Goal: Task Accomplishment & Management: Use online tool/utility

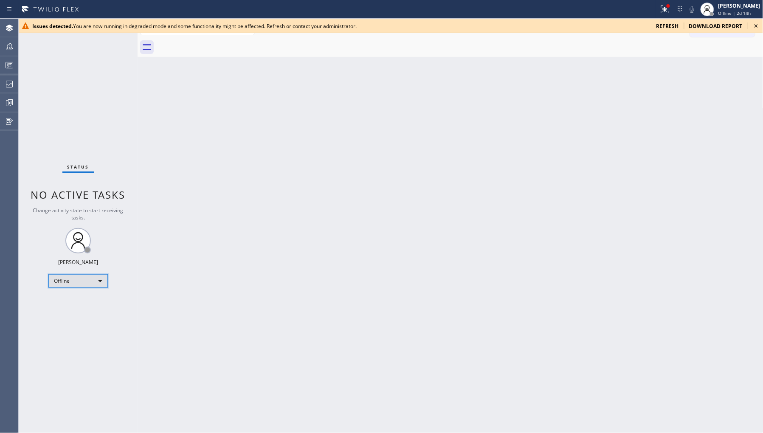
click at [92, 284] on div "Offline" at bounding box center [77, 281] width 59 height 14
click at [99, 312] on li "Unavailable" at bounding box center [78, 314] width 58 height 10
click at [263, 235] on div "Back to Dashboard Change Sender ID Customers Technicians Select a contact Outbo…" at bounding box center [451, 226] width 626 height 415
click at [754, 23] on icon at bounding box center [756, 26] width 10 height 10
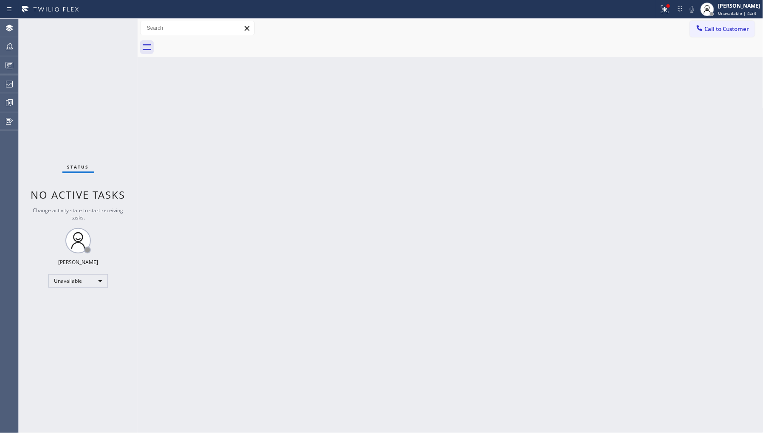
click at [5, 40] on div at bounding box center [9, 46] width 19 height 17
click at [10, 45] on icon at bounding box center [9, 47] width 10 height 10
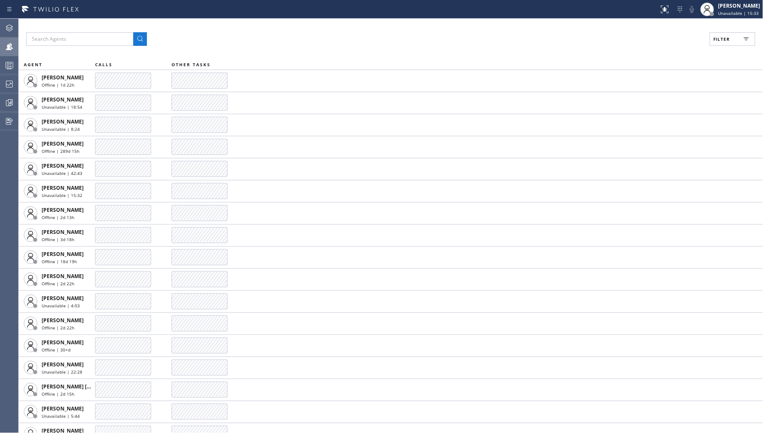
click at [721, 41] on span "Filter" at bounding box center [722, 39] width 17 height 6
drag, startPoint x: 657, startPoint y: 115, endPoint x: 693, endPoint y: 76, distance: 52.9
click at [659, 115] on label "Unavailable" at bounding box center [701, 113] width 112 height 7
click at [645, 115] on input "Unavailable" at bounding box center [640, 114] width 10 height 10
checkbox input "true"
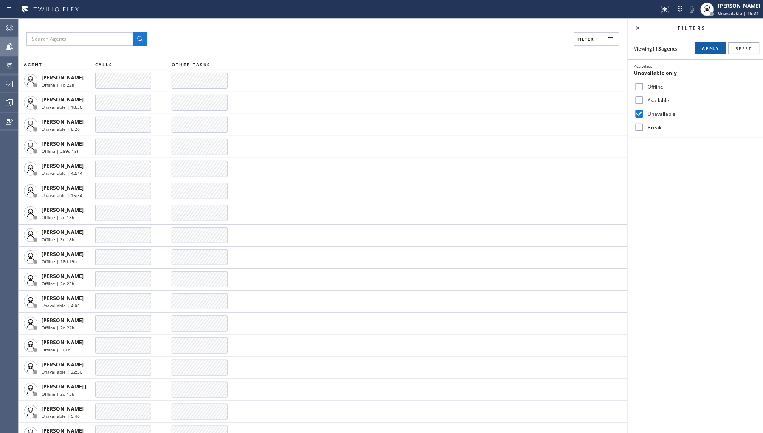
click at [710, 51] on span "Apply" at bounding box center [711, 48] width 17 height 6
click at [6, 87] on icon at bounding box center [9, 84] width 10 height 10
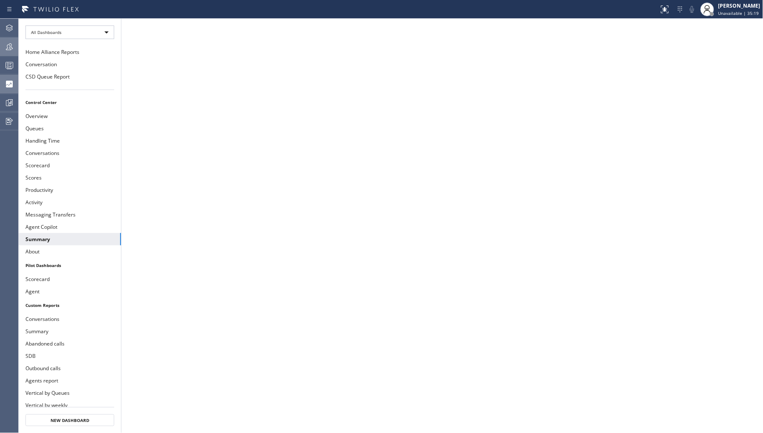
click at [6, 45] on icon at bounding box center [9, 47] width 10 height 10
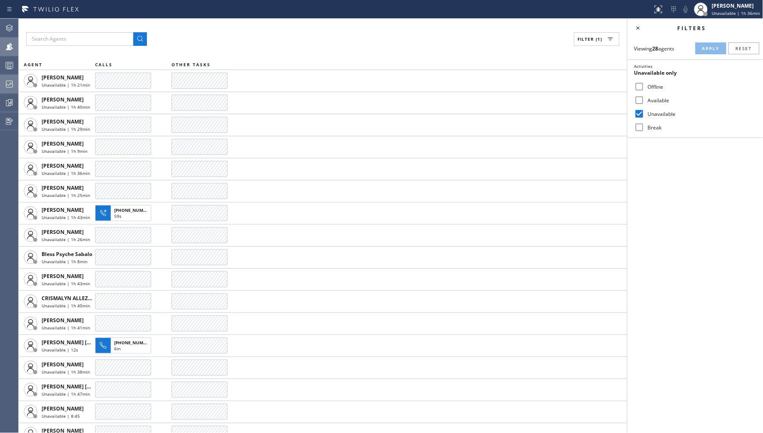
click at [6, 82] on icon at bounding box center [9, 84] width 10 height 10
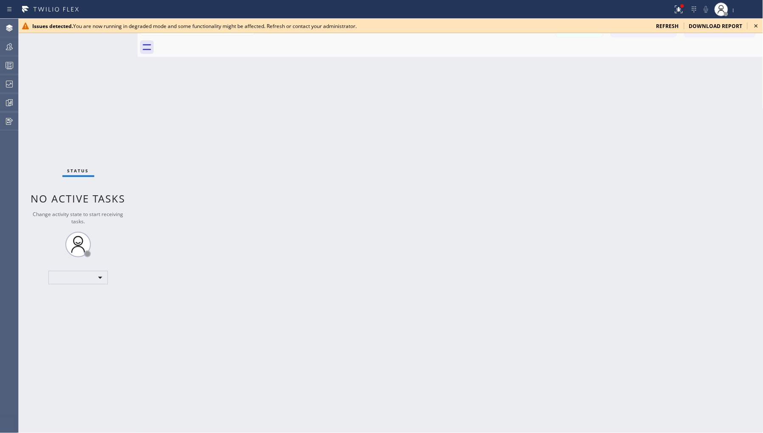
click at [669, 24] on span "refresh" at bounding box center [668, 26] width 23 height 7
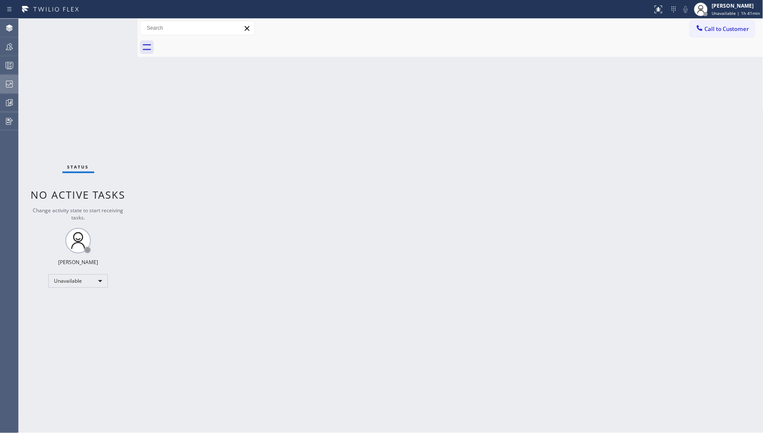
click at [8, 85] on icon at bounding box center [9, 84] width 7 height 7
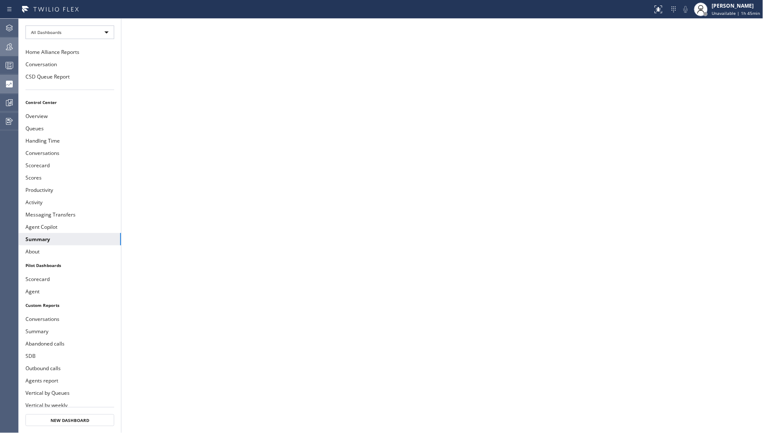
click at [15, 48] on div at bounding box center [9, 47] width 19 height 10
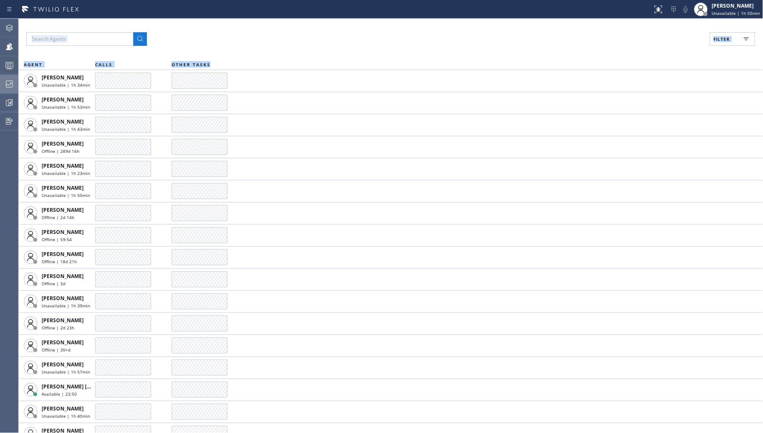
click at [18, 83] on div "Agent Desktop Teams Queues Stats Dashboards Analyze Questionnaires Status No ac…" at bounding box center [381, 226] width 763 height 415
click at [13, 83] on icon at bounding box center [9, 84] width 10 height 10
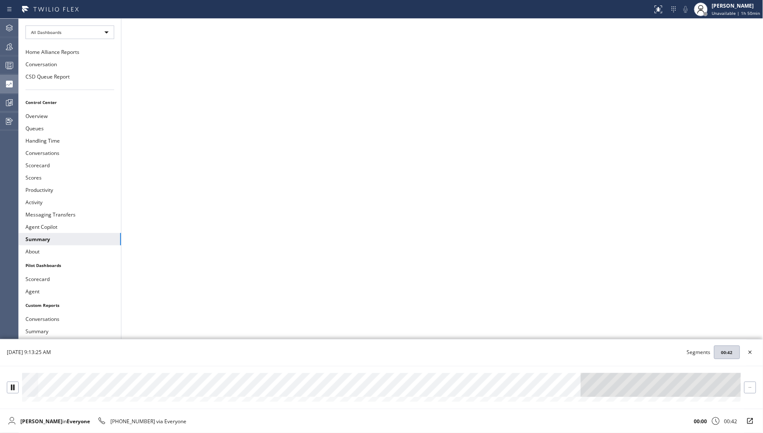
drag, startPoint x: 74, startPoint y: 394, endPoint x: 85, endPoint y: 395, distance: 11.5
click at [75, 395] on div at bounding box center [381, 385] width 719 height 24
click at [119, 389] on div at bounding box center [381, 385] width 719 height 24
click at [184, 388] on div at bounding box center [381, 385] width 719 height 24
drag, startPoint x: 347, startPoint y: 388, endPoint x: 400, endPoint y: 386, distance: 52.3
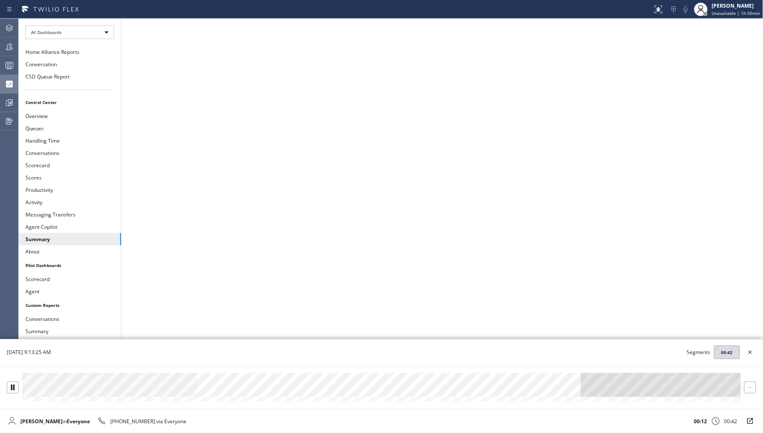
click at [351, 389] on div at bounding box center [381, 385] width 719 height 24
click at [582, 385] on div at bounding box center [381, 385] width 719 height 24
click at [750, 354] on icon at bounding box center [751, 352] width 10 height 10
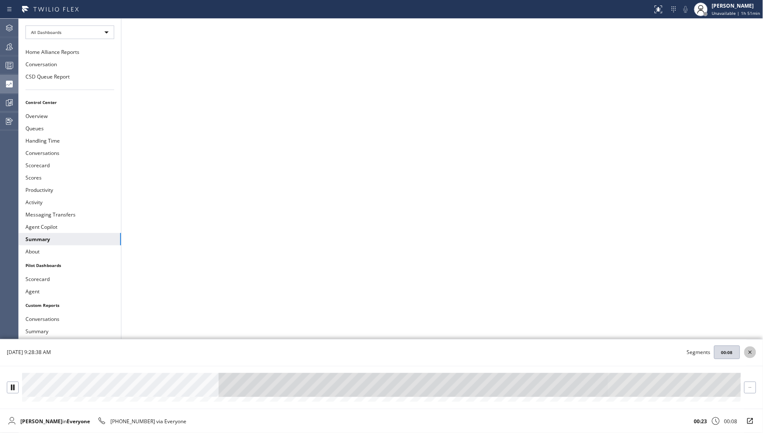
click at [753, 350] on icon at bounding box center [751, 352] width 10 height 10
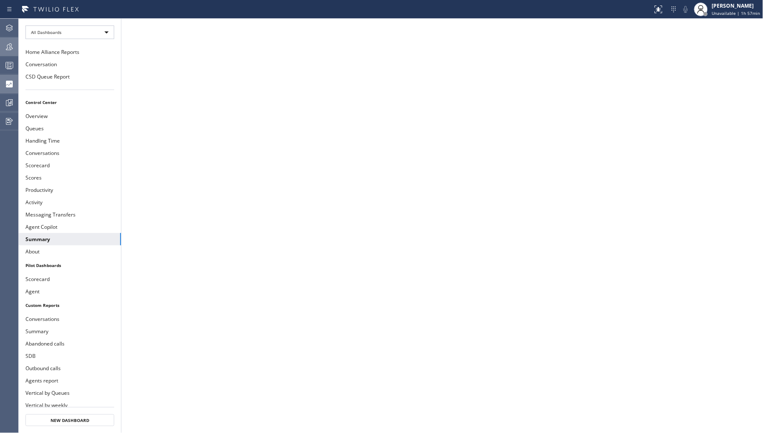
click at [3, 54] on div at bounding box center [9, 46] width 19 height 17
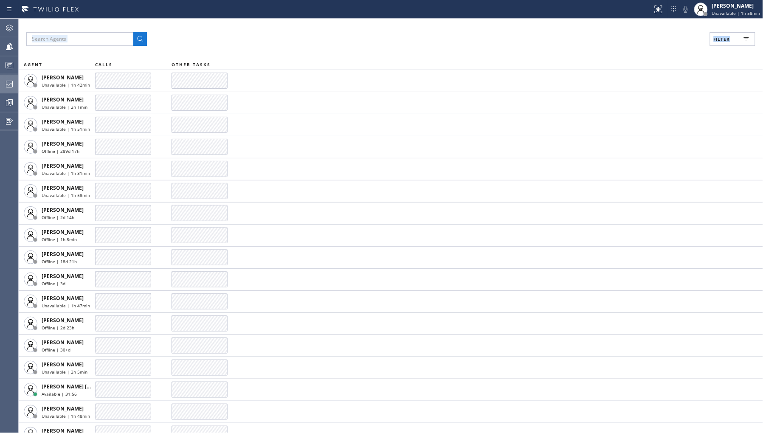
click at [716, 38] on span "Filter" at bounding box center [722, 39] width 17 height 6
click at [13, 93] on button "Analyze" at bounding box center [9, 102] width 18 height 19
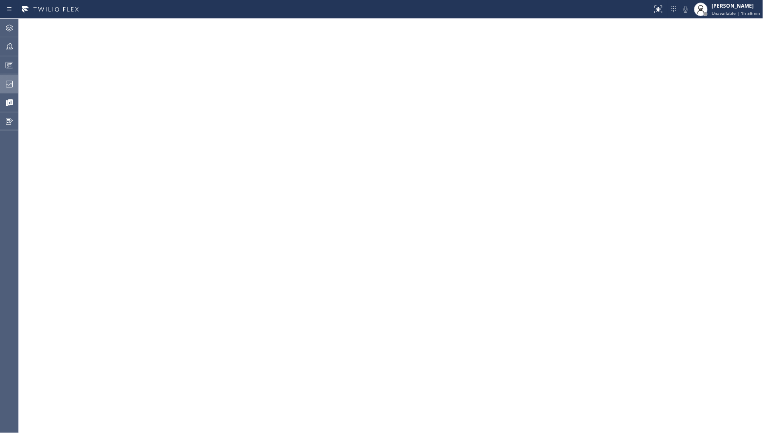
click at [11, 78] on div at bounding box center [9, 84] width 19 height 17
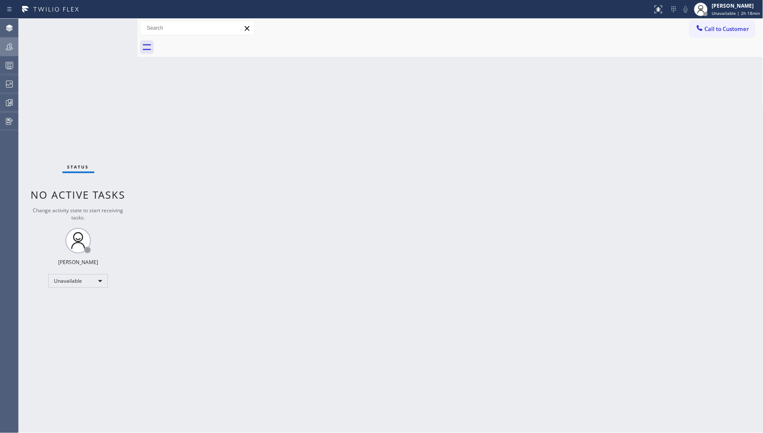
click at [11, 45] on icon at bounding box center [9, 46] width 7 height 7
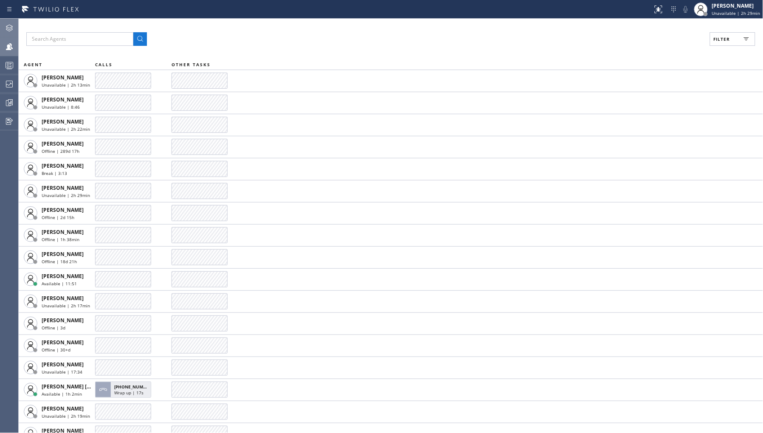
click at [3, 34] on div at bounding box center [9, 28] width 19 height 17
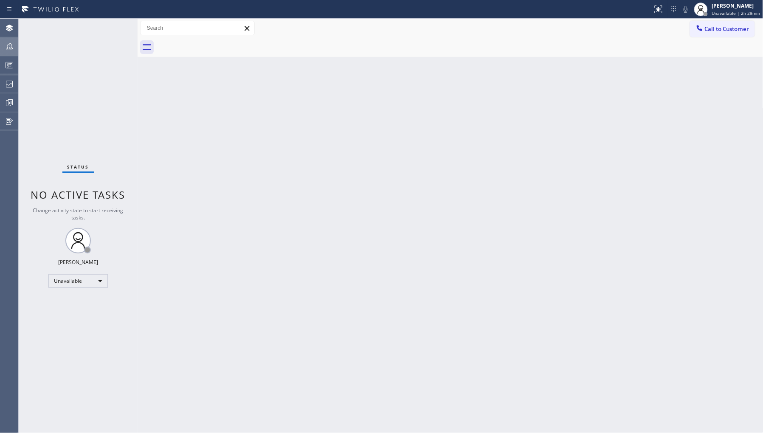
click at [714, 20] on div "Call to Customer Outbound call Location Search location Your caller id phone nu…" at bounding box center [451, 28] width 626 height 19
click at [709, 31] on span "Call to Customer" at bounding box center [727, 29] width 45 height 8
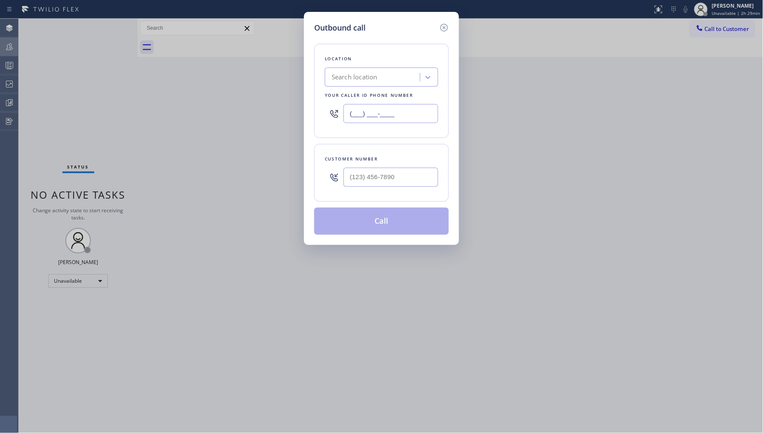
click at [367, 110] on input "(___) ___-____" at bounding box center [391, 113] width 95 height 19
paste input "408) 944-5148"
type input "[PHONE_NUMBER]"
click at [387, 186] on input "text" at bounding box center [391, 177] width 95 height 19
paste input "408) 507-3008"
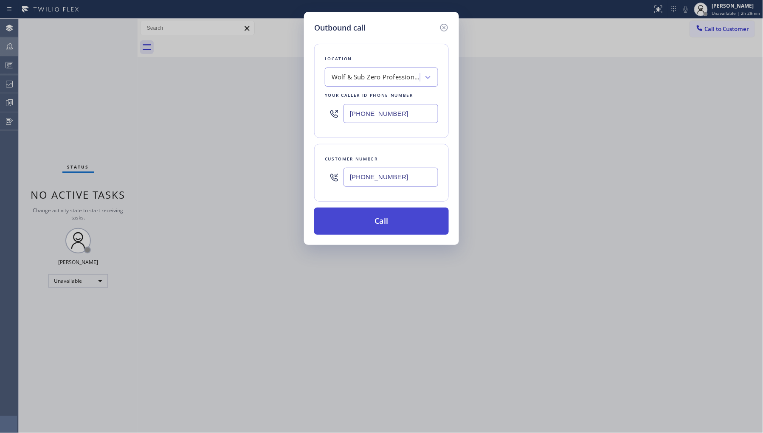
type input "[PHONE_NUMBER]"
click at [347, 215] on button "Call" at bounding box center [381, 221] width 135 height 27
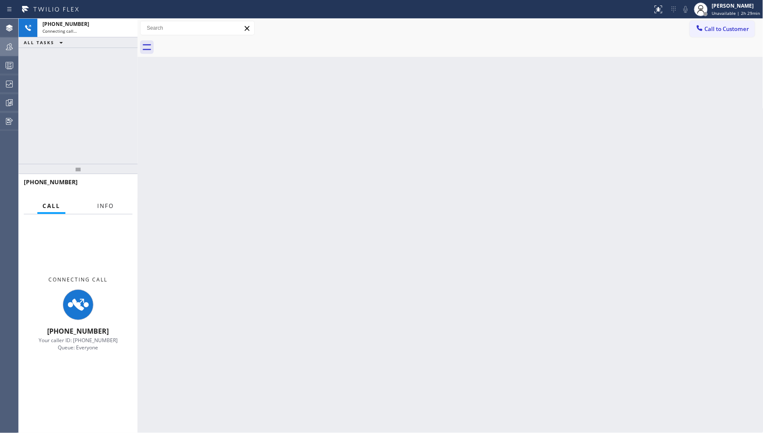
click at [102, 209] on span "Info" at bounding box center [105, 206] width 17 height 8
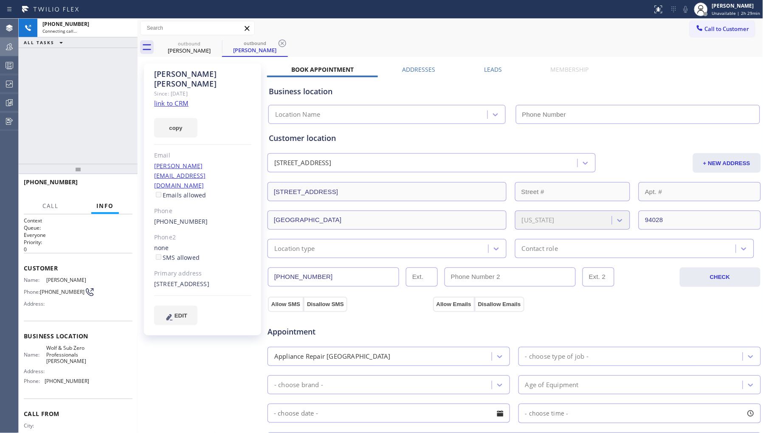
type input "[PHONE_NUMBER]"
click at [60, 207] on button "Call" at bounding box center [50, 206] width 26 height 17
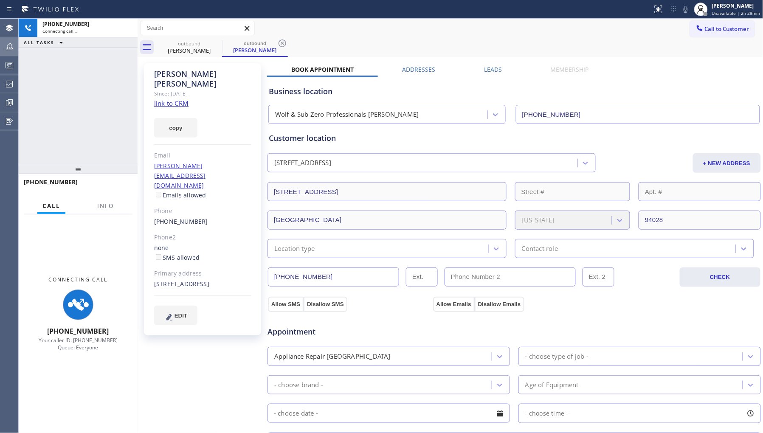
click at [59, 207] on span "Call" at bounding box center [51, 206] width 18 height 8
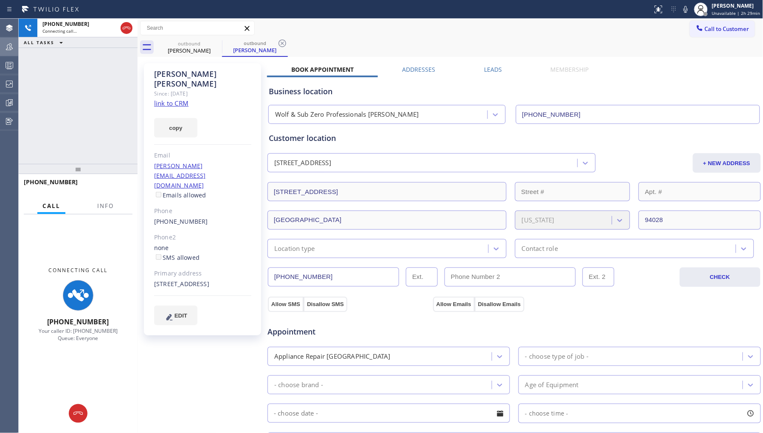
click at [124, 26] on icon at bounding box center [126, 28] width 10 height 10
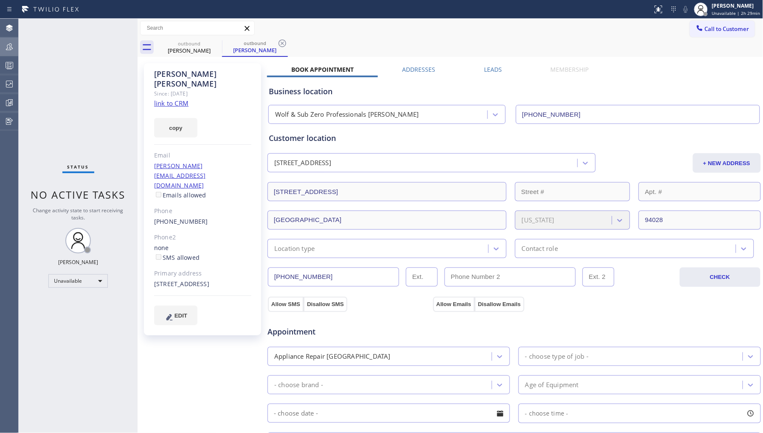
click at [178, 99] on link "link to CRM" at bounding box center [171, 103] width 34 height 8
click at [217, 41] on icon at bounding box center [217, 43] width 10 height 10
click at [280, 44] on icon at bounding box center [282, 43] width 10 height 10
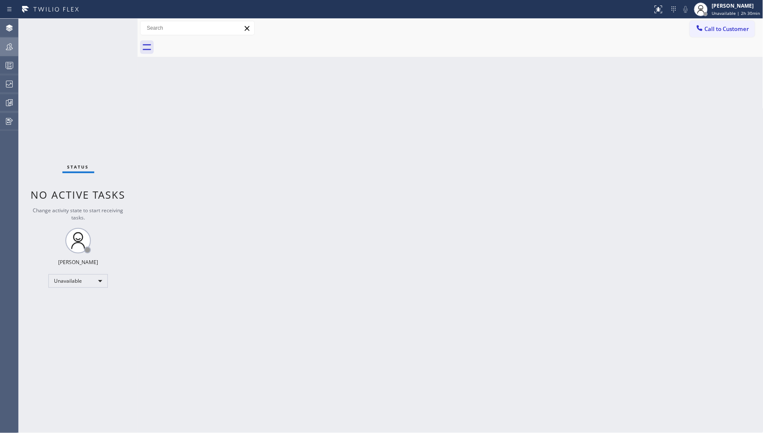
click at [713, 28] on span "Call to Customer" at bounding box center [727, 29] width 45 height 8
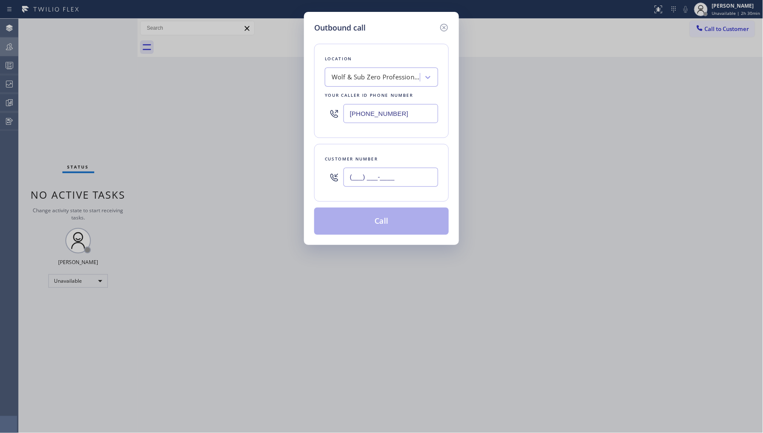
click at [371, 175] on input "(___) ___-____" at bounding box center [391, 177] width 95 height 19
paste input "248) 730-3330"
type input "[PHONE_NUMBER]"
click at [358, 82] on div "Wolf & Sub Zero Professionals [PERSON_NAME]" at bounding box center [376, 78] width 89 height 10
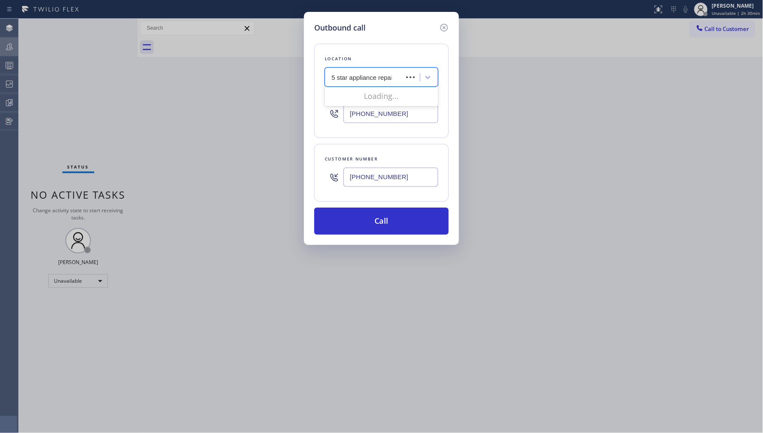
type input "5 star appliance repair"
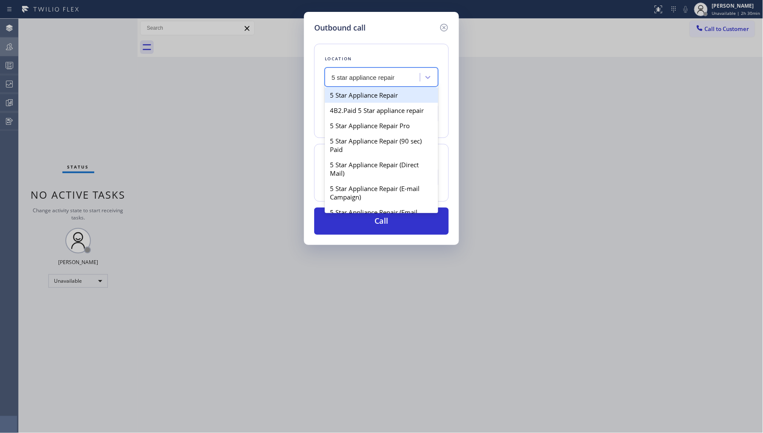
click at [362, 91] on div "5 Star Appliance Repair" at bounding box center [381, 95] width 113 height 15
type input "[PHONE_NUMBER]"
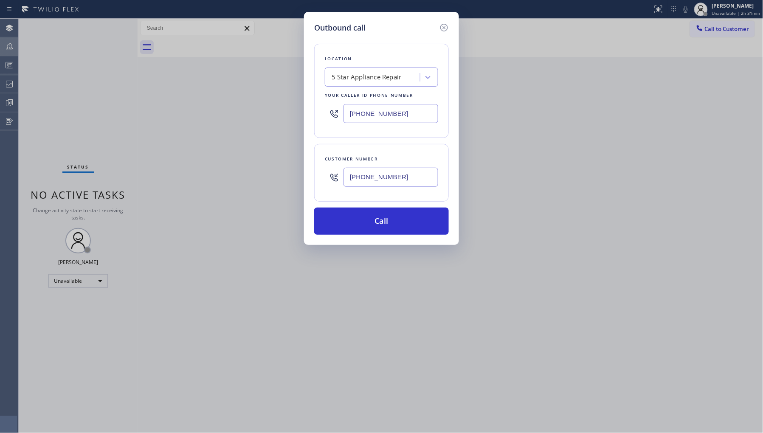
click at [401, 179] on input "[PHONE_NUMBER]" at bounding box center [391, 177] width 95 height 19
drag, startPoint x: 414, startPoint y: 177, endPoint x: 345, endPoint y: 164, distance: 70.0
click at [345, 164] on div "[PHONE_NUMBER]" at bounding box center [391, 178] width 95 height 28
paste input "425) 523-5143"
type input "[PHONE_NUMBER]"
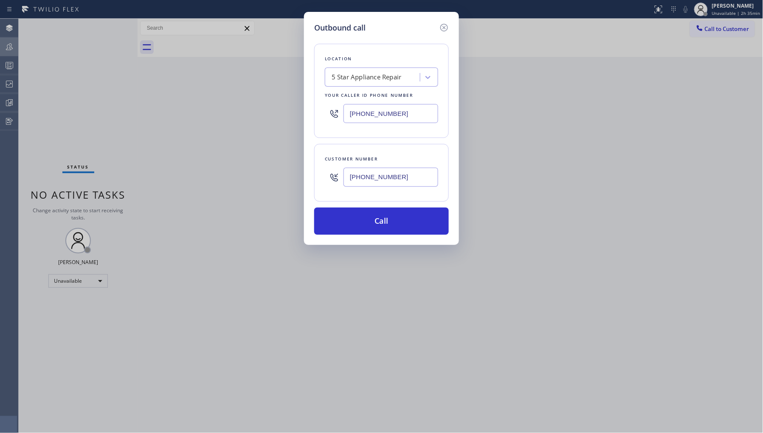
click at [445, 24] on icon at bounding box center [444, 28] width 10 height 10
